Goal: Task Accomplishment & Management: Manage account settings

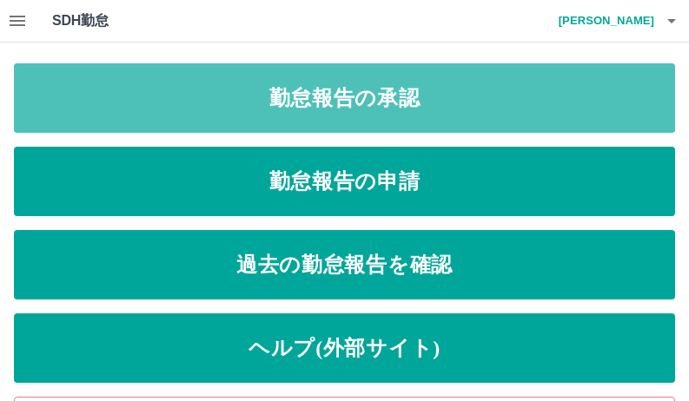
click at [393, 96] on link "勤怠報告の承認" at bounding box center [344, 97] width 661 height 69
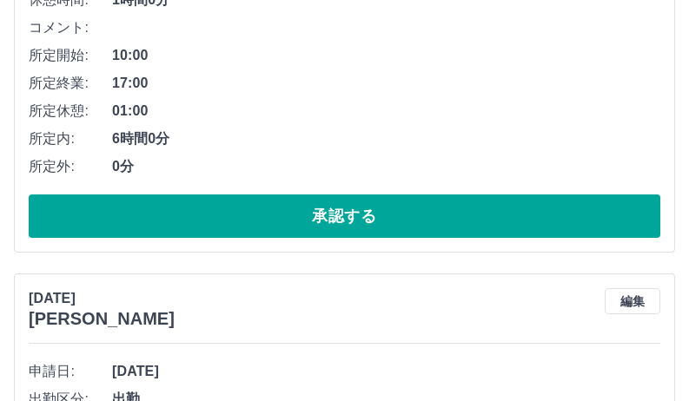
scroll to position [434, 0]
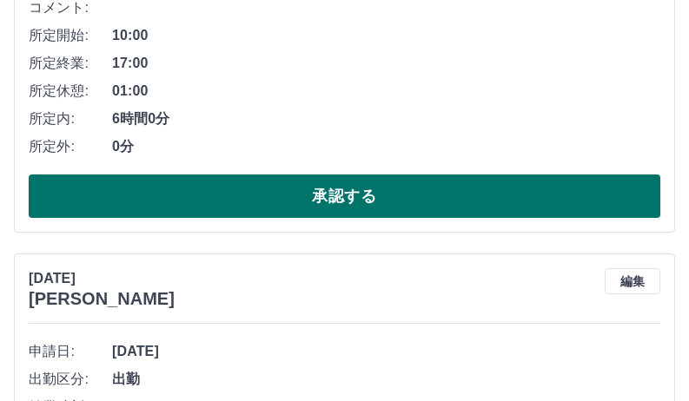
click at [375, 199] on button "承認する" at bounding box center [344, 196] width 631 height 43
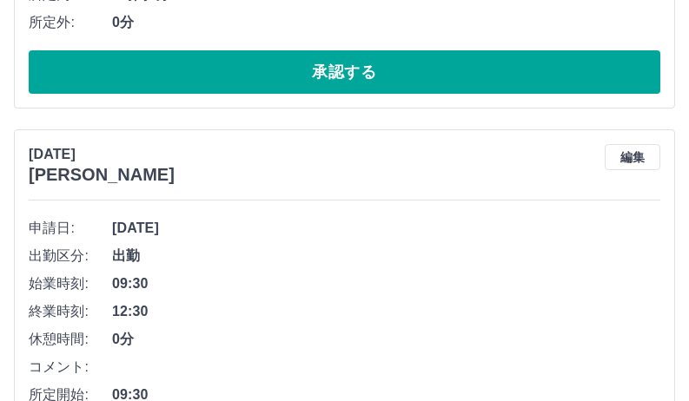
scroll to position [1042, 0]
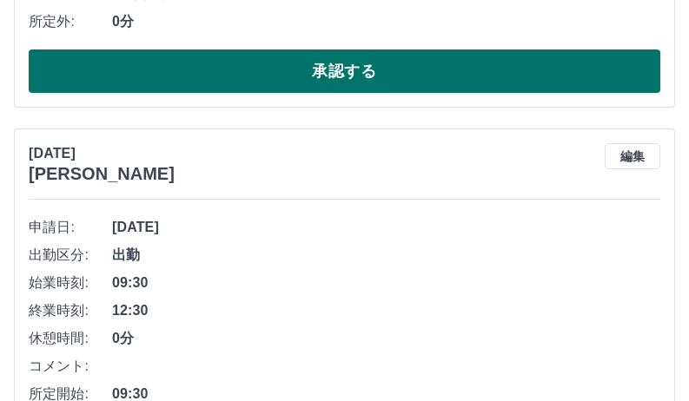
click at [410, 69] on button "承認する" at bounding box center [344, 71] width 631 height 43
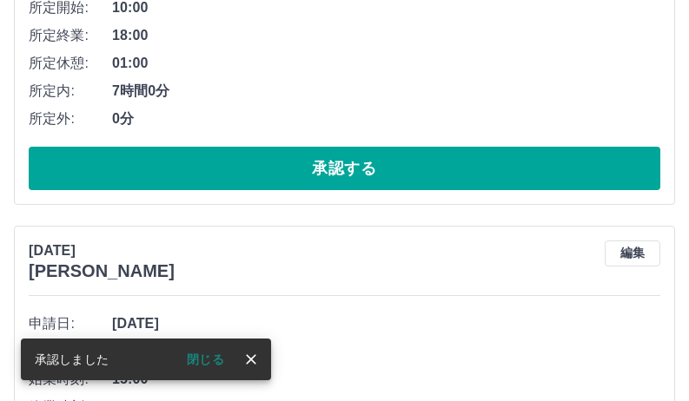
scroll to position [1515, 0]
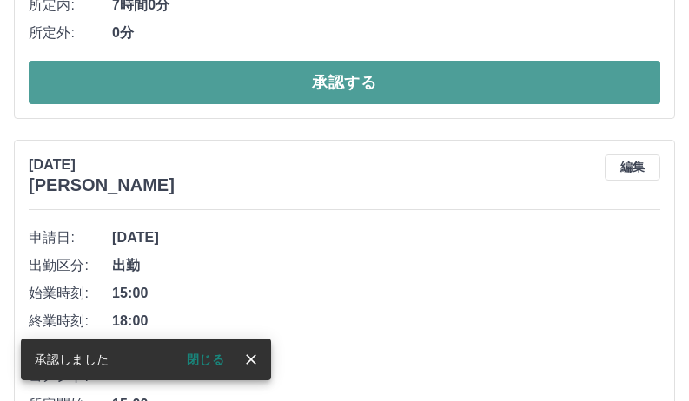
click at [372, 86] on button "承認する" at bounding box center [344, 82] width 631 height 43
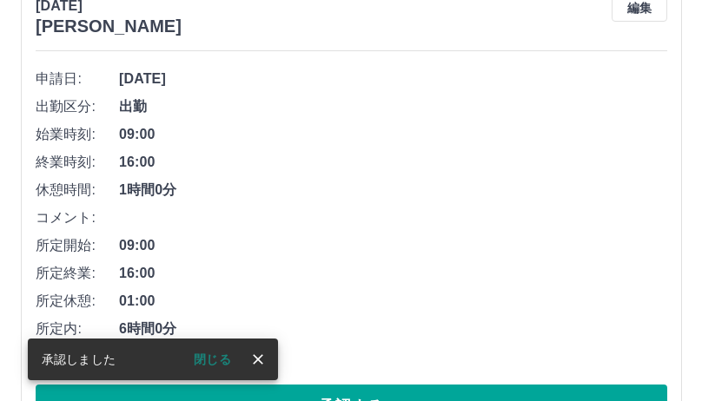
scroll to position [0, 0]
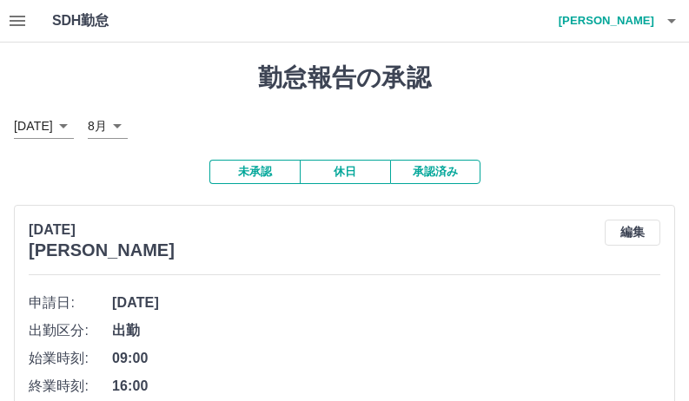
click at [671, 19] on icon "button" at bounding box center [671, 21] width 9 height 4
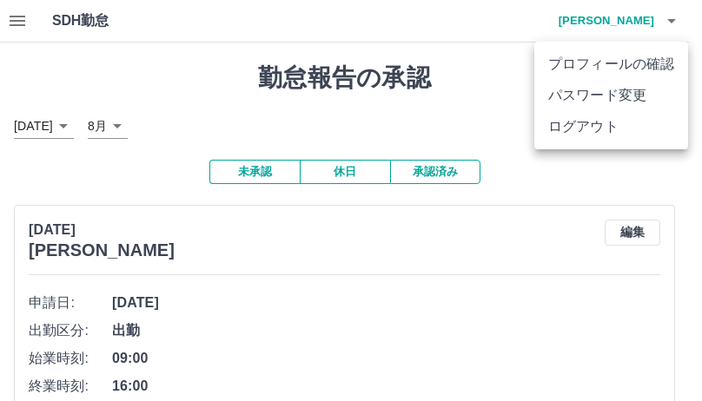
click at [650, 128] on li "ログアウト" at bounding box center [611, 126] width 154 height 31
